Goal: Find specific page/section: Find specific page/section

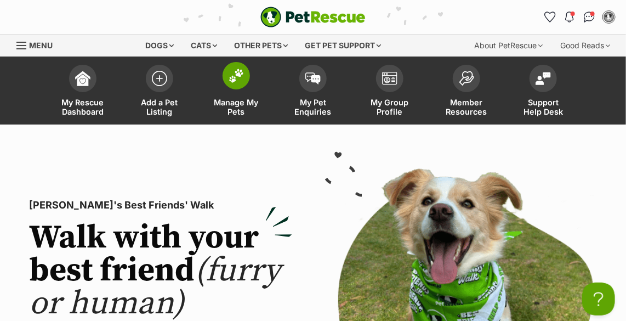
click at [226, 66] on span at bounding box center [236, 75] width 27 height 27
click at [237, 72] on img at bounding box center [236, 76] width 15 height 14
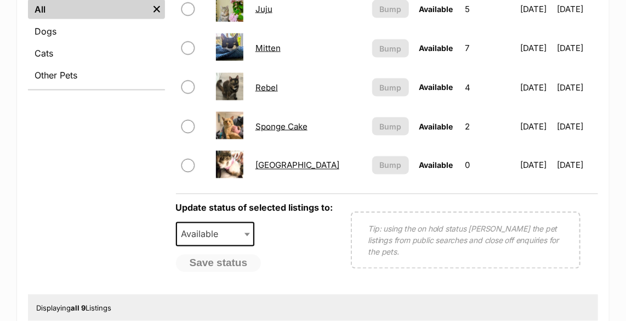
scroll to position [498, 0]
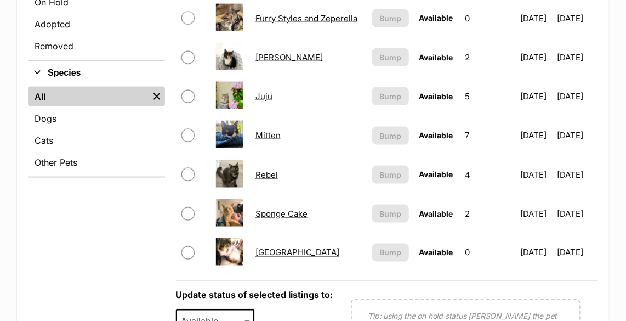
click at [262, 57] on link "[PERSON_NAME]" at bounding box center [288, 57] width 67 height 10
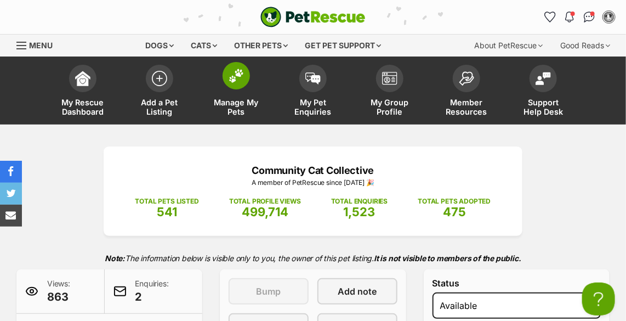
click at [236, 71] on img at bounding box center [236, 76] width 15 height 14
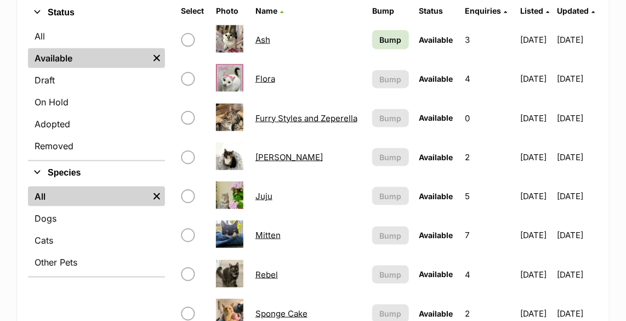
scroll to position [548, 0]
